Goal: Task Accomplishment & Management: Use online tool/utility

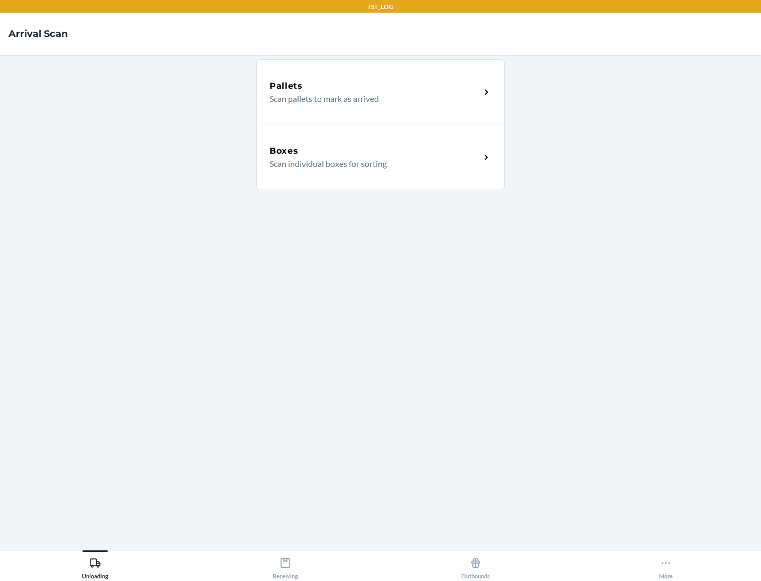
click at [375, 151] on div "Boxes" at bounding box center [375, 151] width 211 height 13
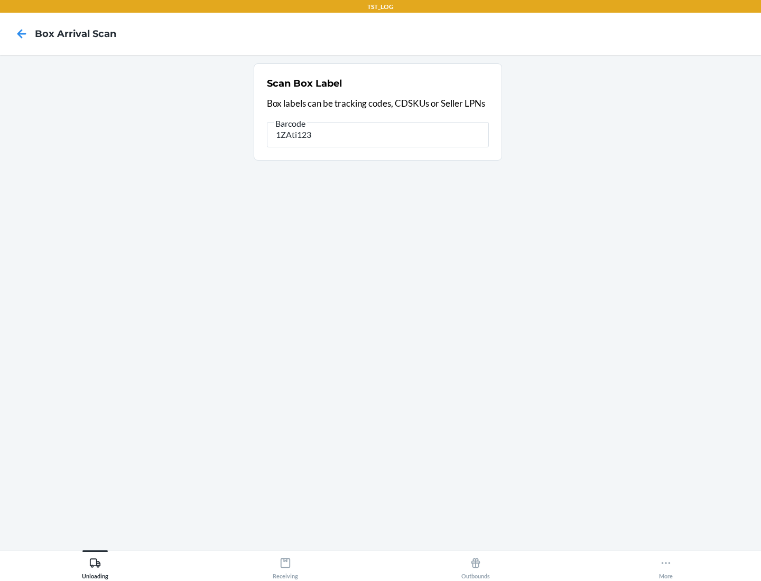
type input "1ZAti123"
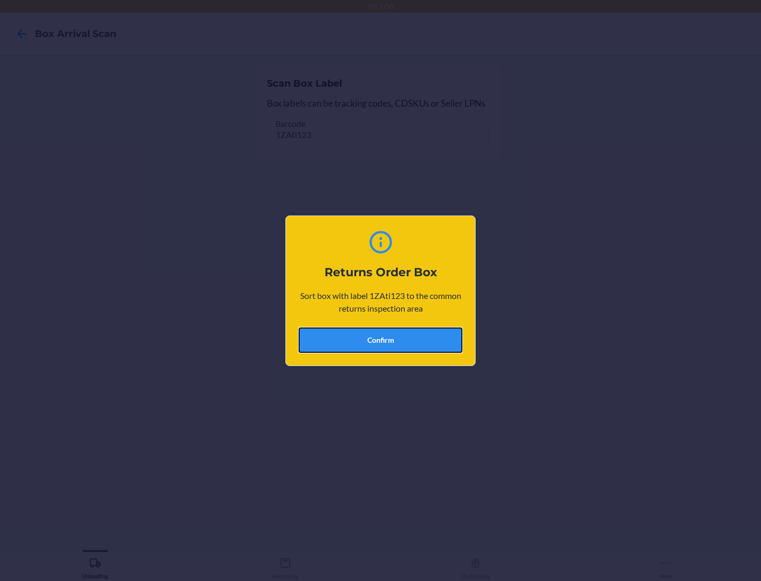
click at [381, 340] on button "Confirm" at bounding box center [381, 340] width 164 height 25
